Goal: Navigation & Orientation: Find specific page/section

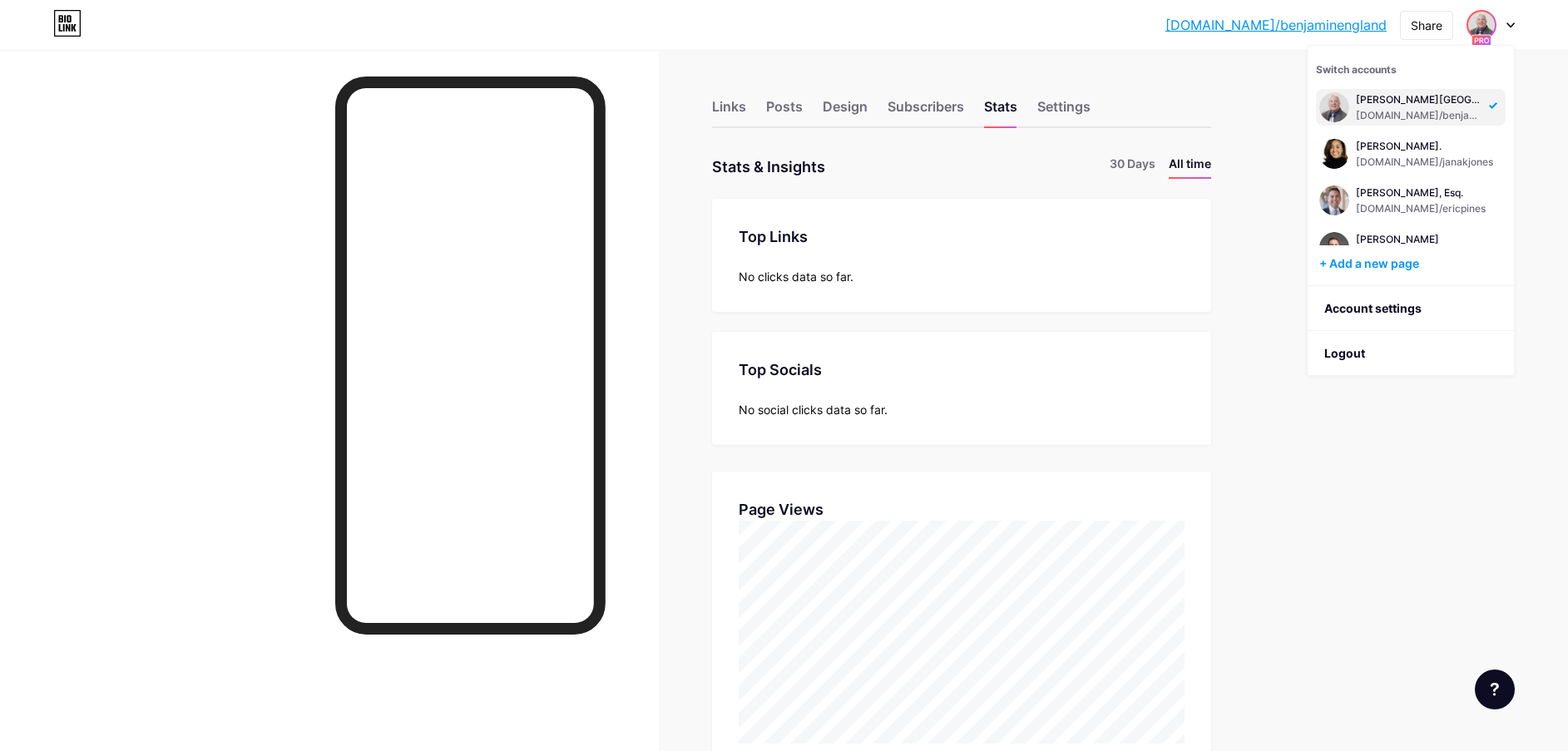
scroll to position [123, 0]
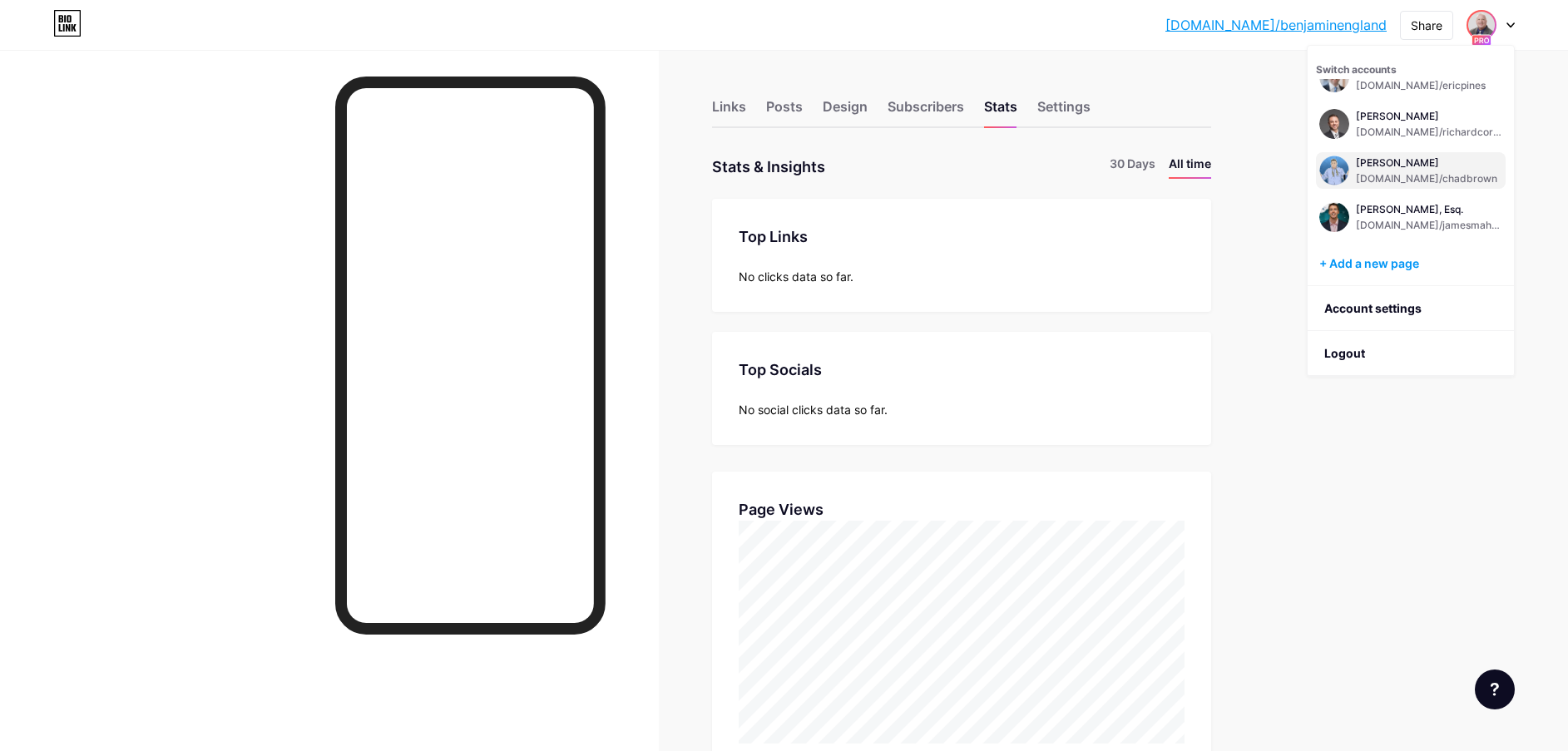
click at [1399, 171] on div "[PERSON_NAME] [DOMAIN_NAME]/chadbrown" at bounding box center [1425, 171] width 141 height 30
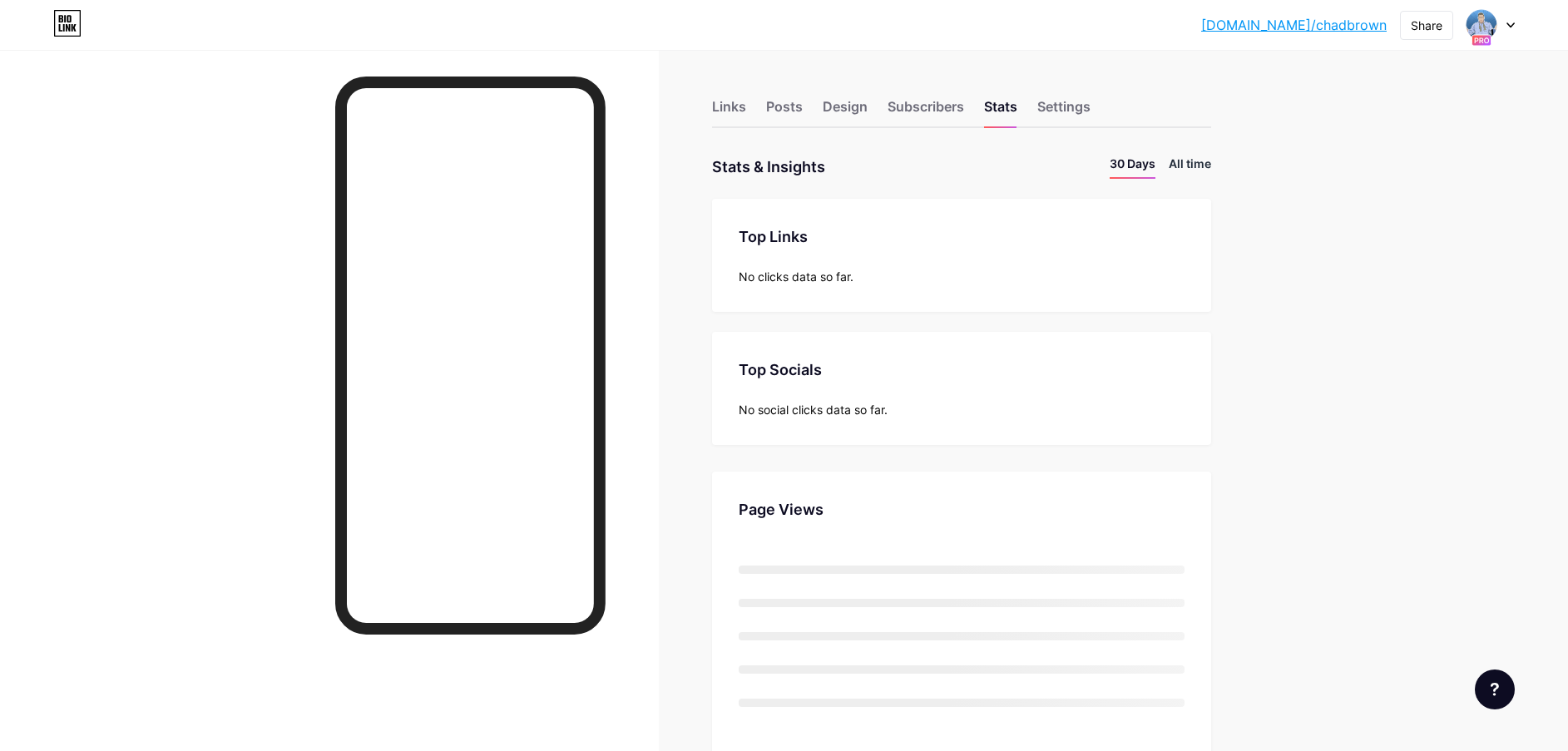
click at [1189, 163] on li "All time" at bounding box center [1189, 167] width 42 height 24
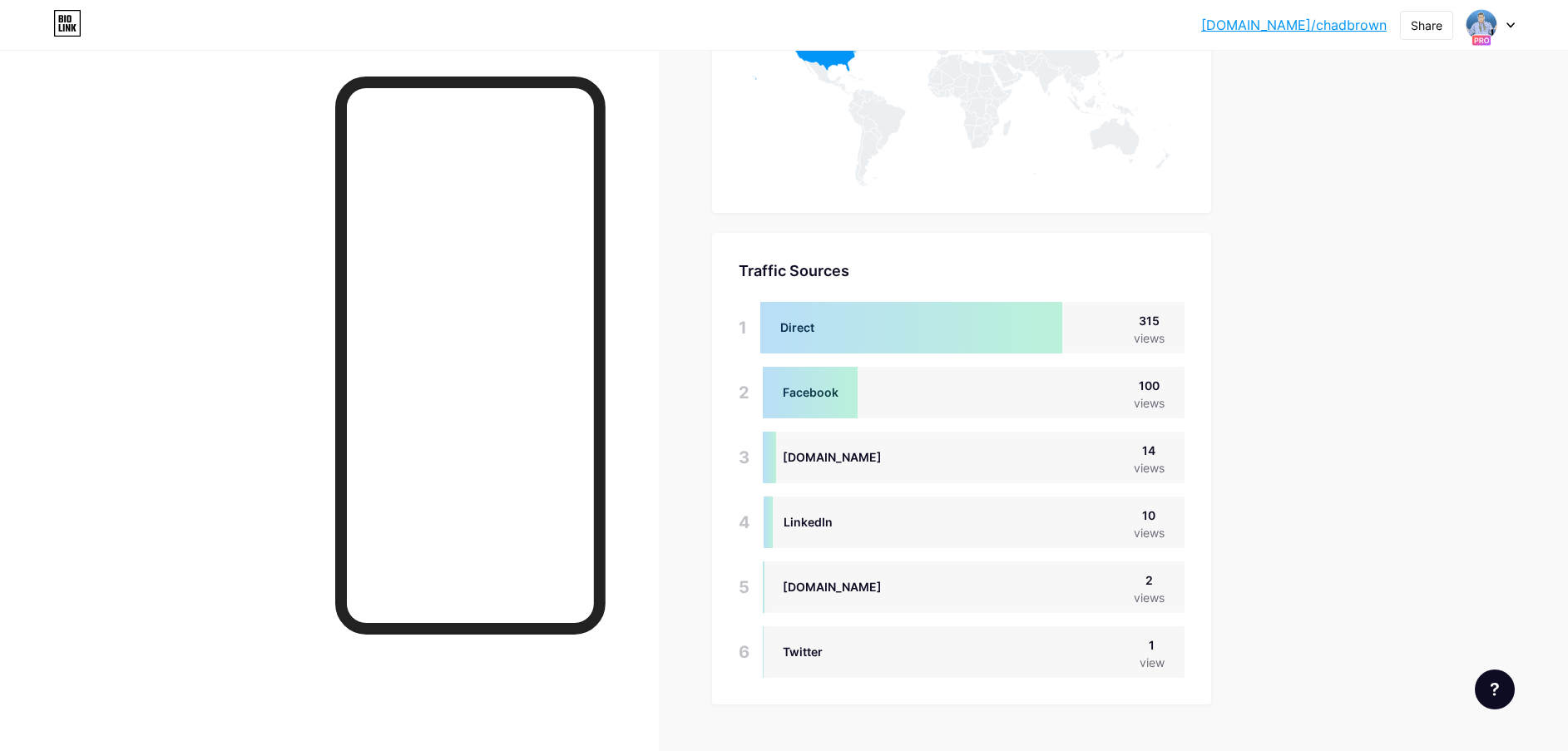
scroll to position [998, 0]
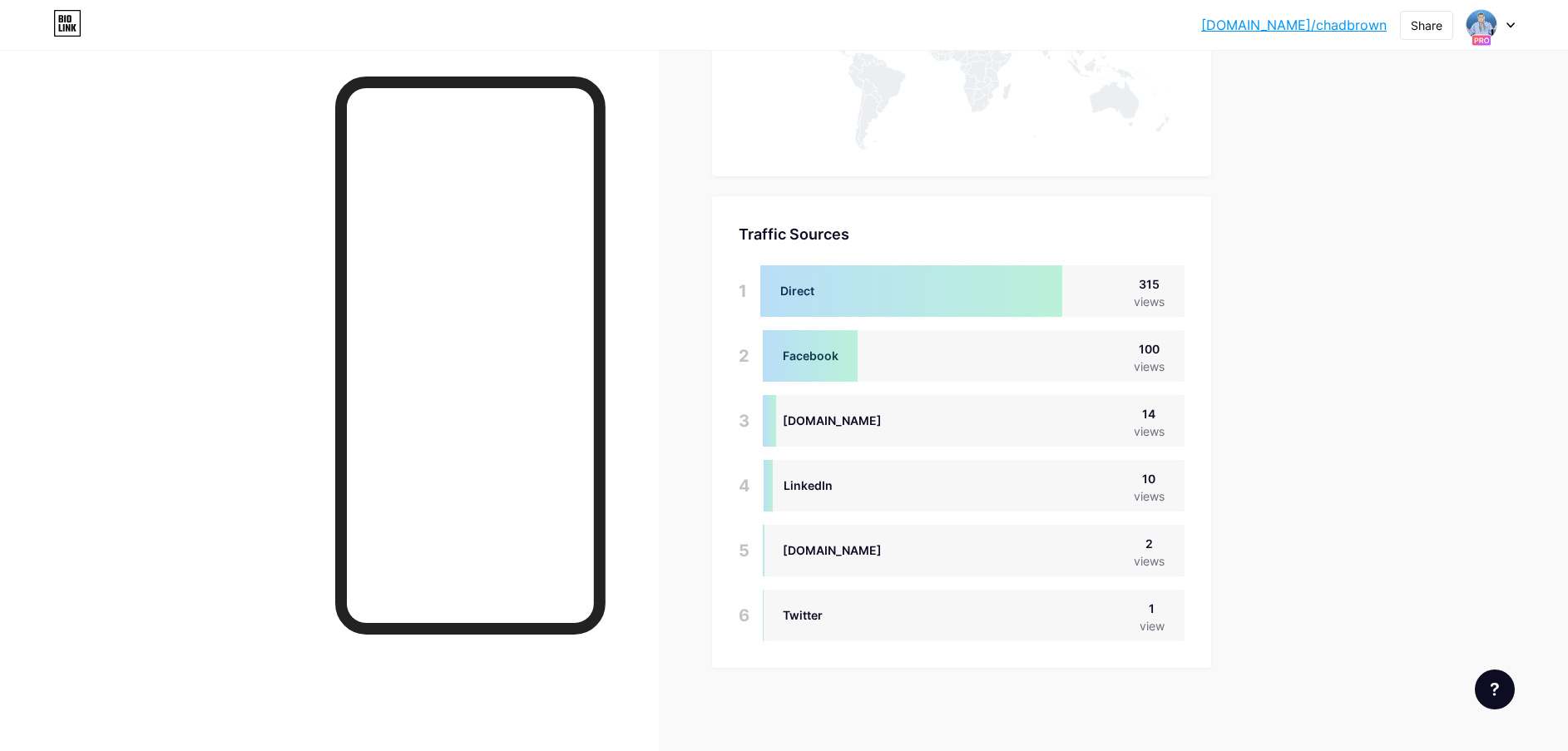
click at [1515, 20] on div "[DOMAIN_NAME]/chadbr... [DOMAIN_NAME]/chadbrown Share Switch accounts [PERSON_N…" at bounding box center [784, 25] width 1568 height 30
click at [1509, 10] on div at bounding box center [1490, 25] width 48 height 30
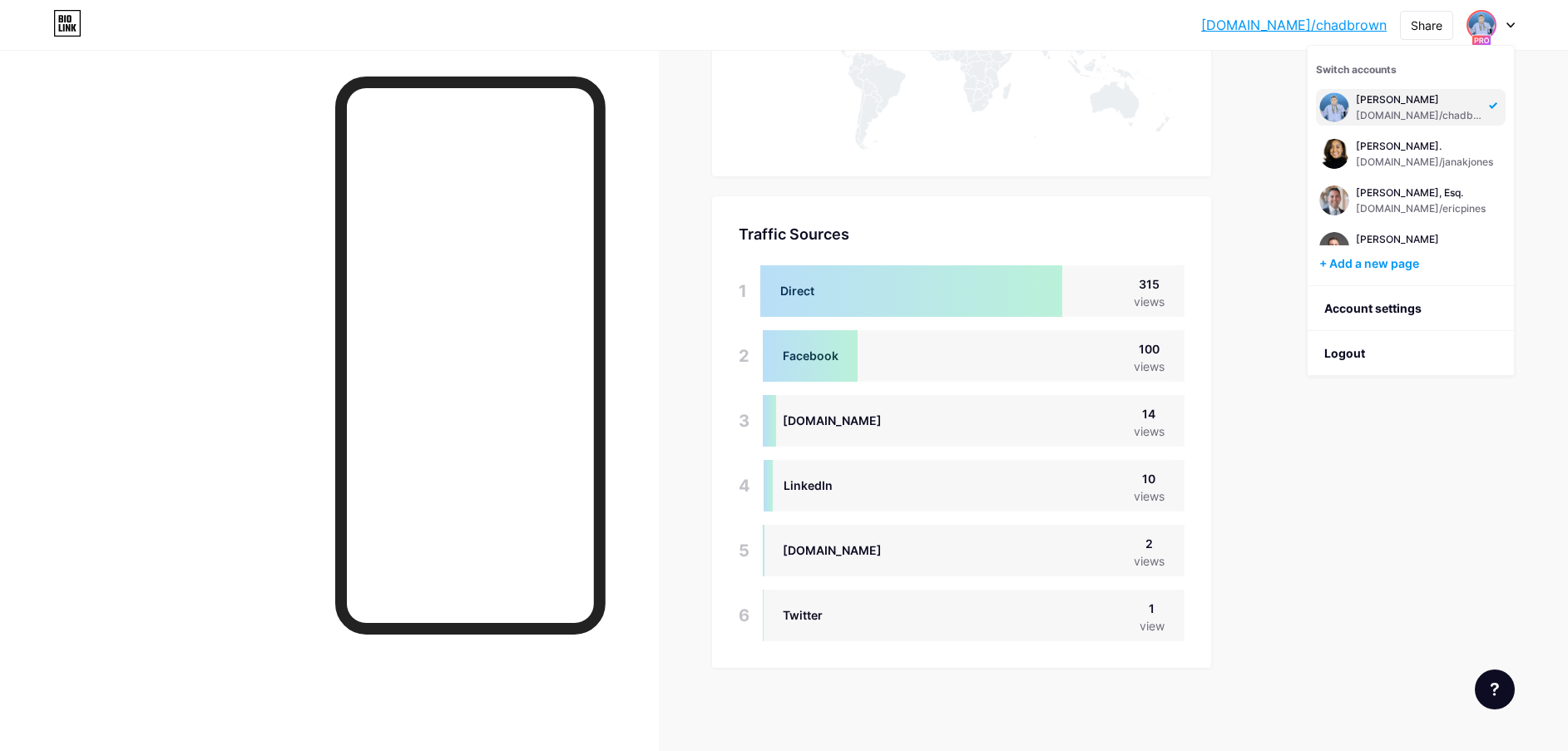
scroll to position [403, 0]
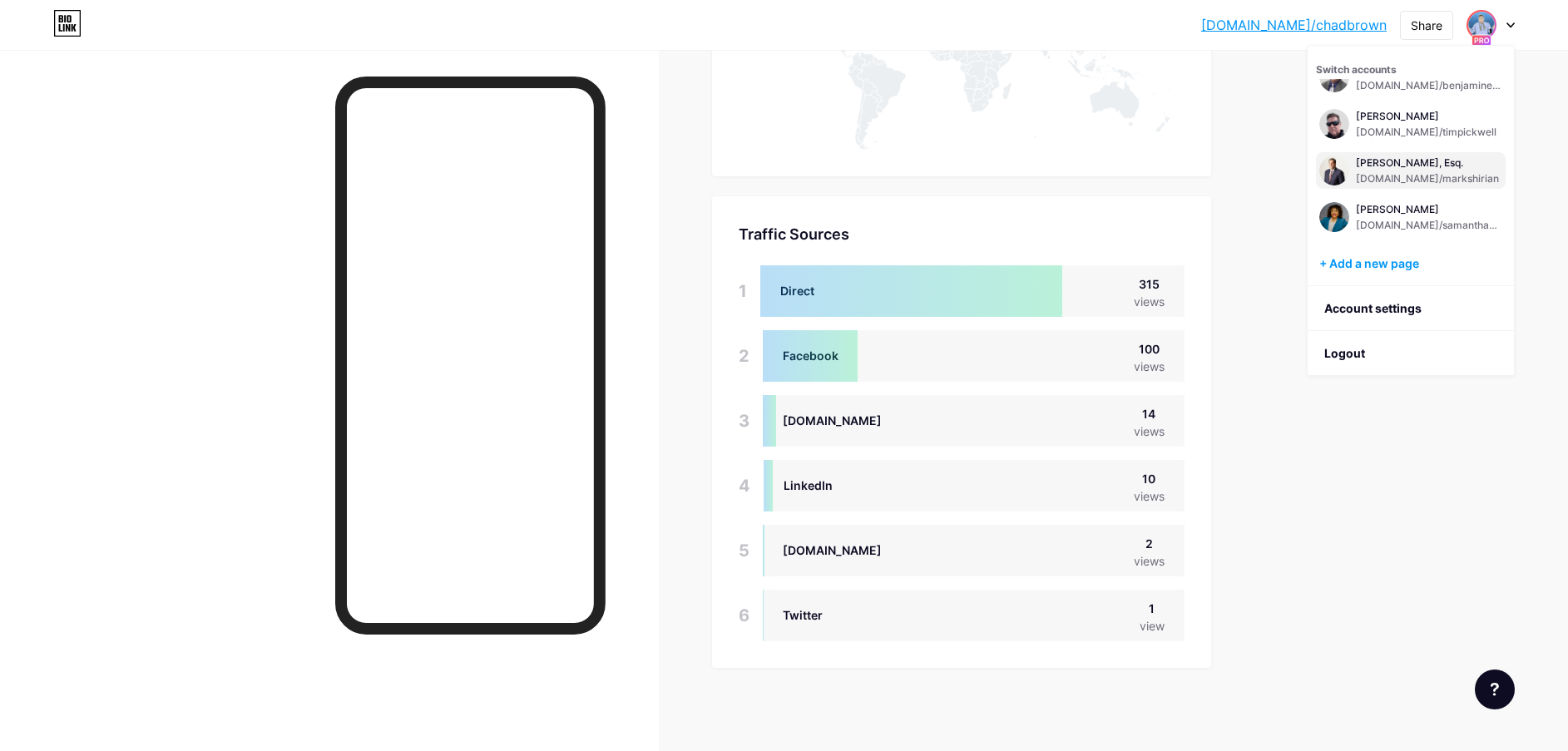
click at [1384, 164] on div "[PERSON_NAME], Esq." at bounding box center [1426, 162] width 143 height 13
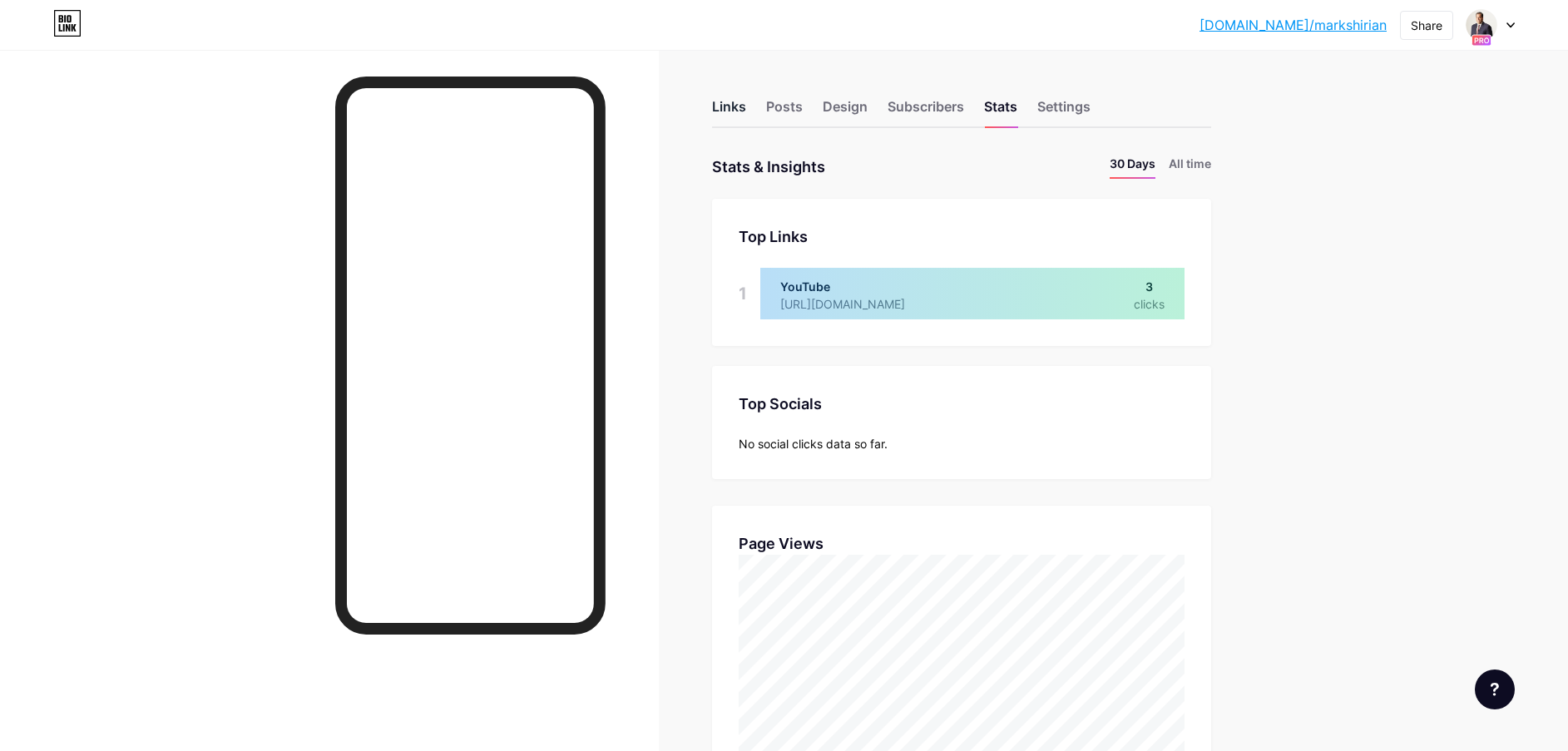
scroll to position [751, 1568]
click at [1203, 161] on li "All time" at bounding box center [1189, 167] width 42 height 24
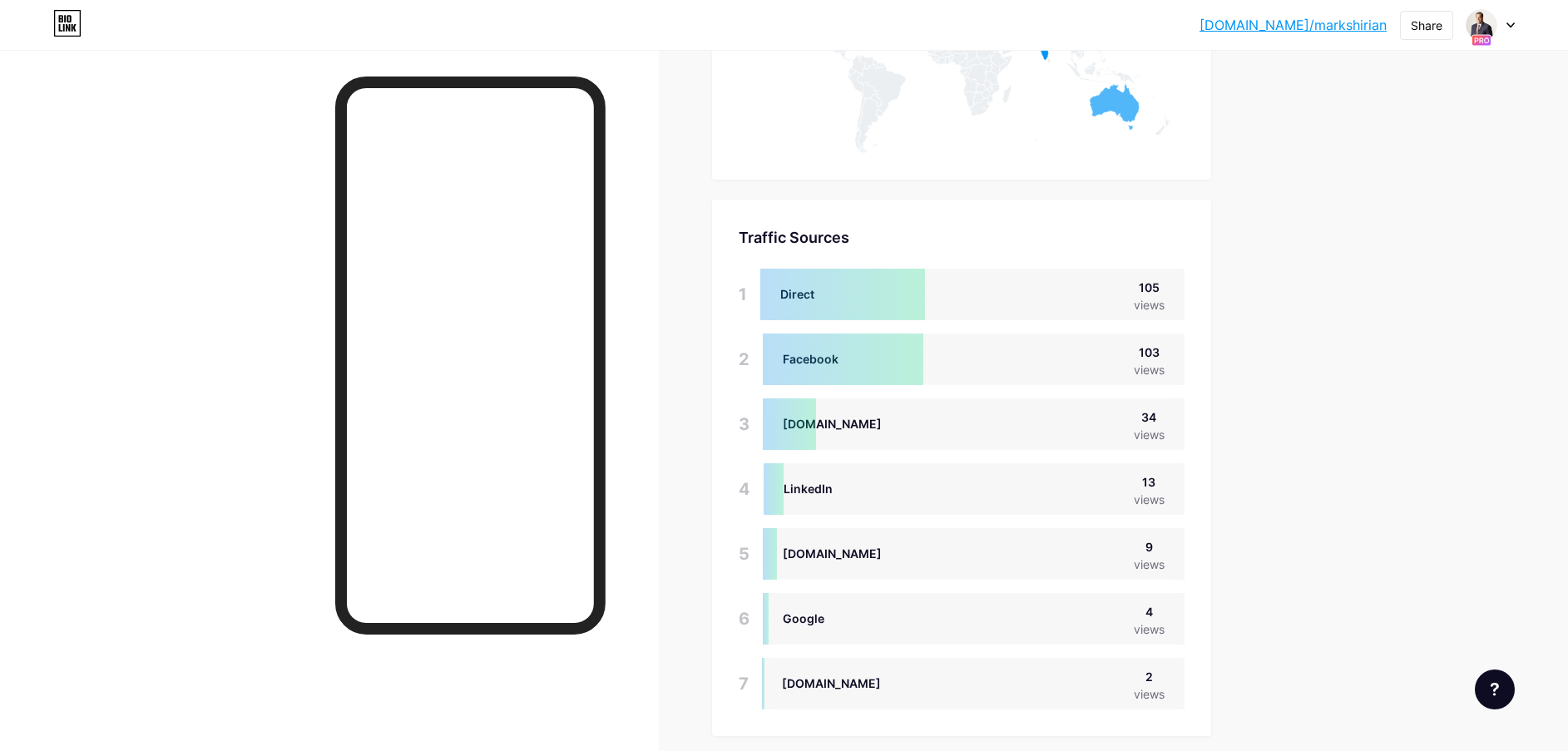
scroll to position [1063, 0]
